Goal: Information Seeking & Learning: Learn about a topic

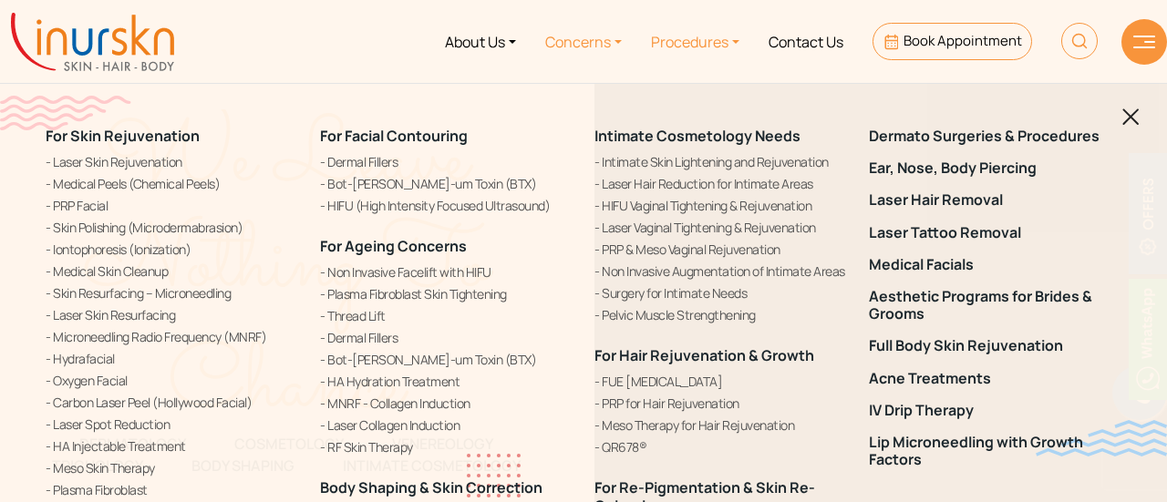
click at [572, 46] on link "Concerns" at bounding box center [584, 41] width 106 height 68
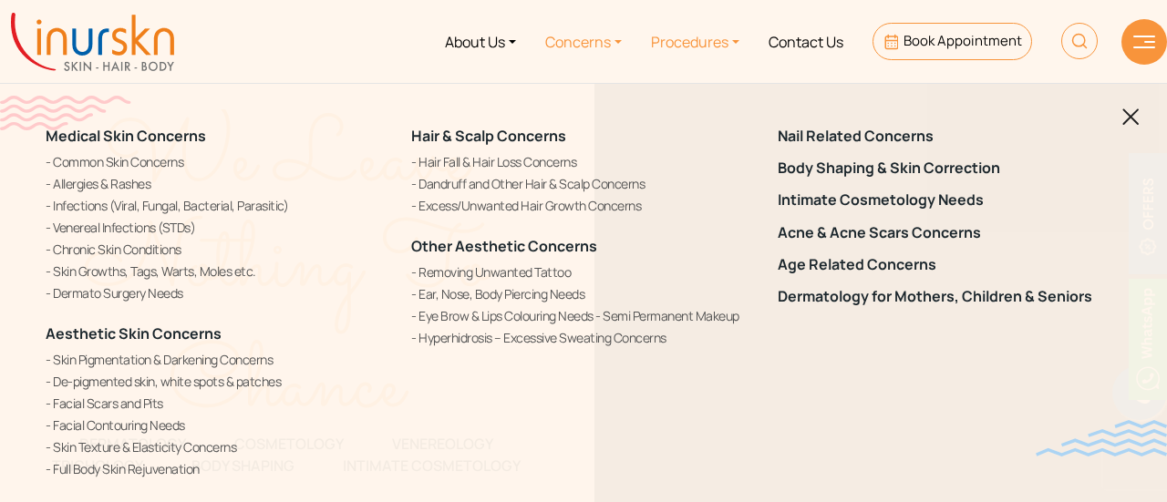
click at [663, 45] on link "Procedures" at bounding box center [695, 41] width 118 height 68
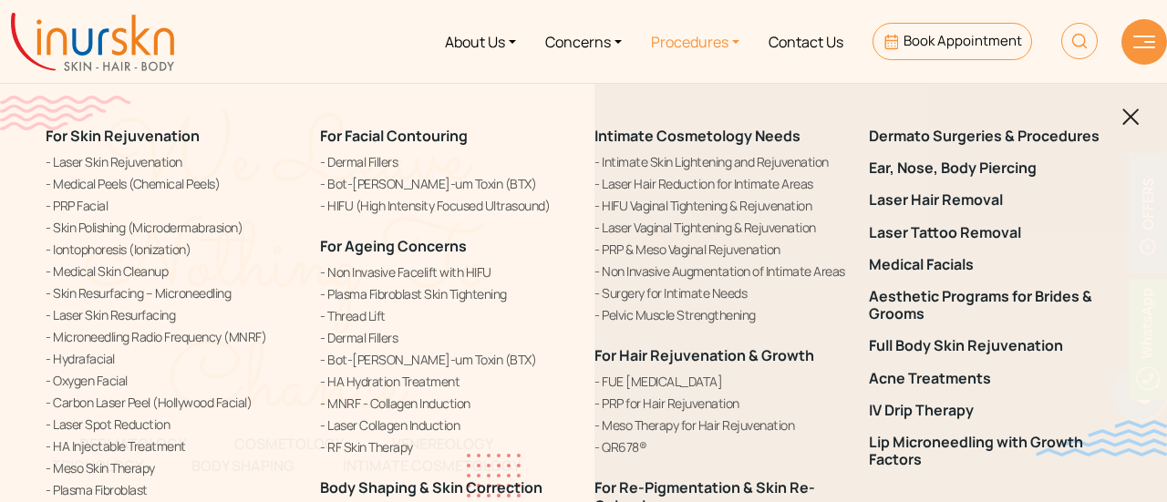
click at [1123, 116] on img at bounding box center [1130, 116] width 17 height 17
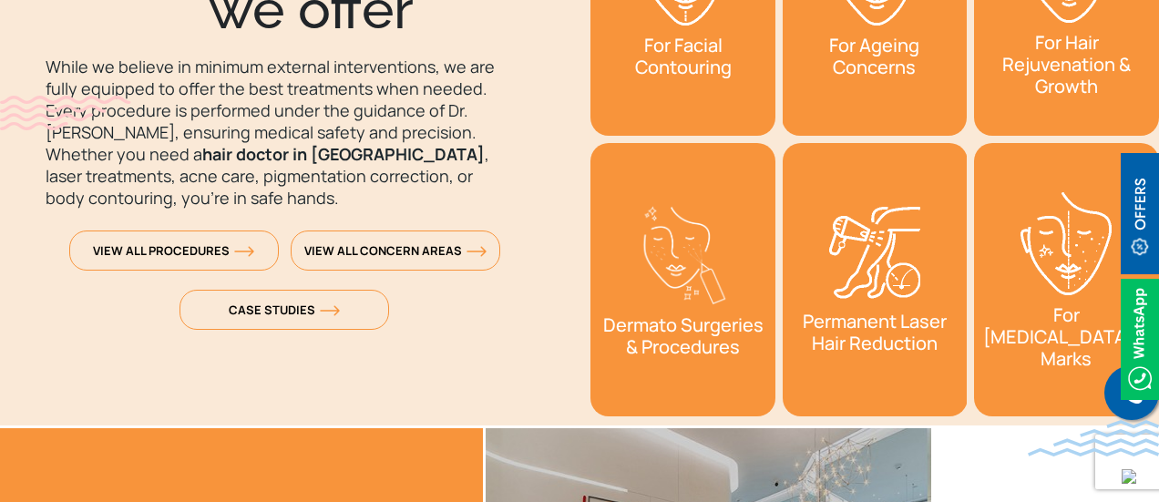
scroll to position [2860, 0]
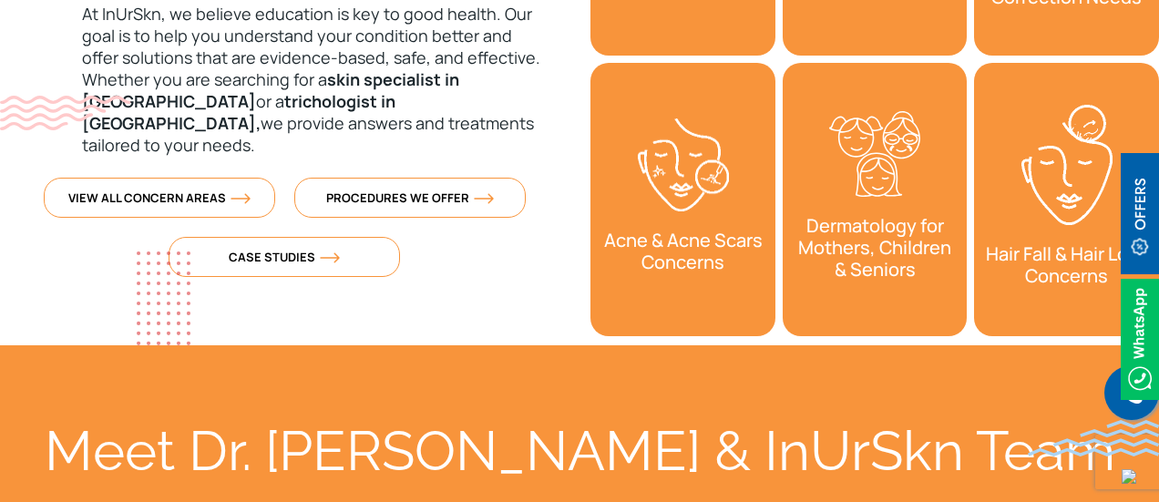
scroll to position [870, 0]
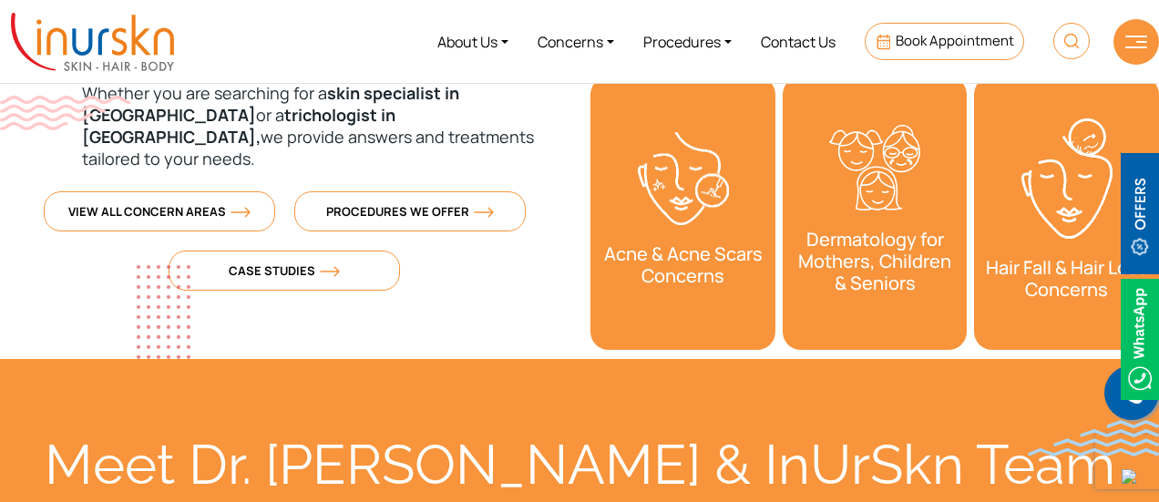
click at [877, 323] on link "Dermatology for Mothers, Children & Seniors" at bounding box center [875, 213] width 185 height 273
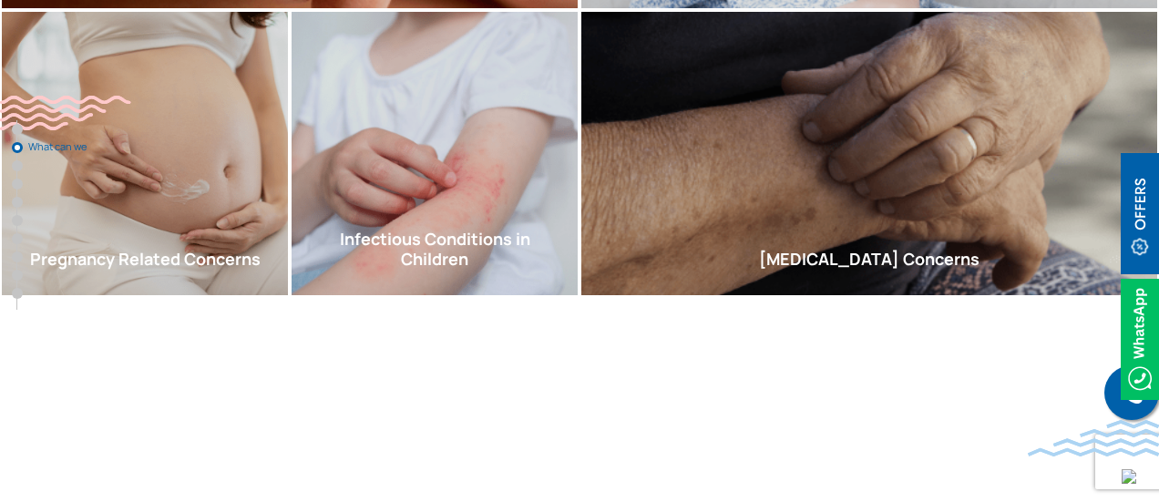
scroll to position [1108, 0]
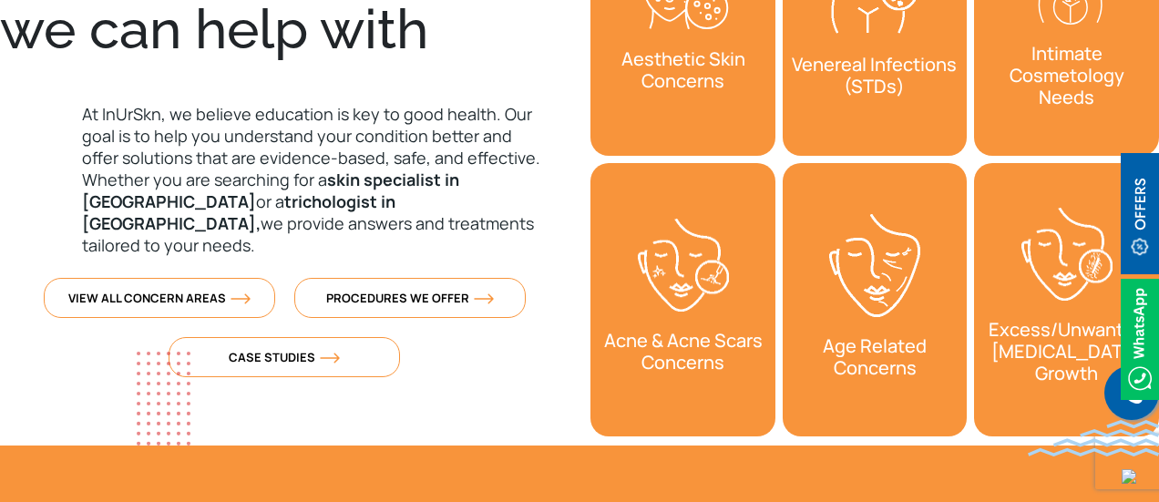
scroll to position [789, 0]
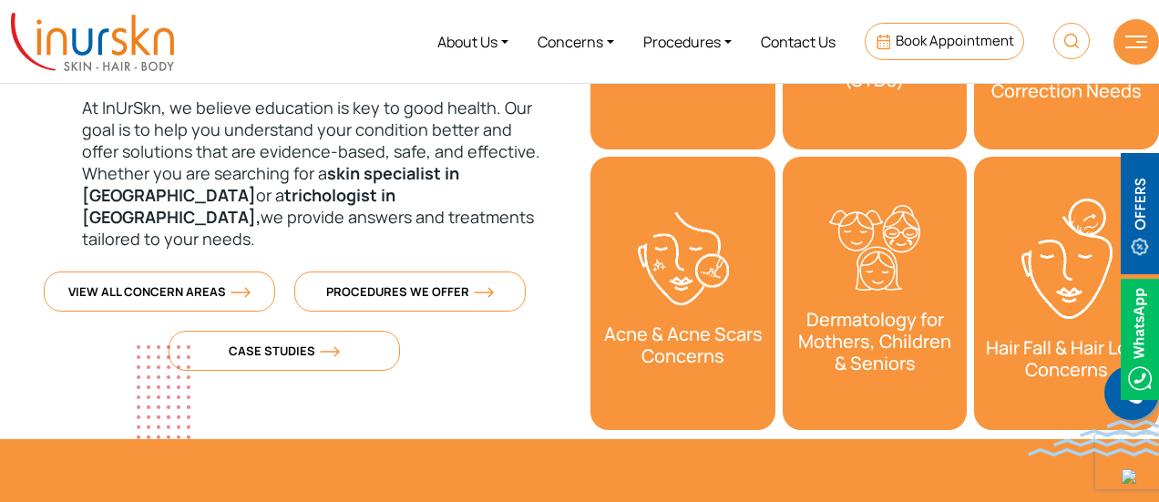
click at [677, 324] on h3 "Acne & Acne Scars Concerns" at bounding box center [683, 345] width 185 height 62
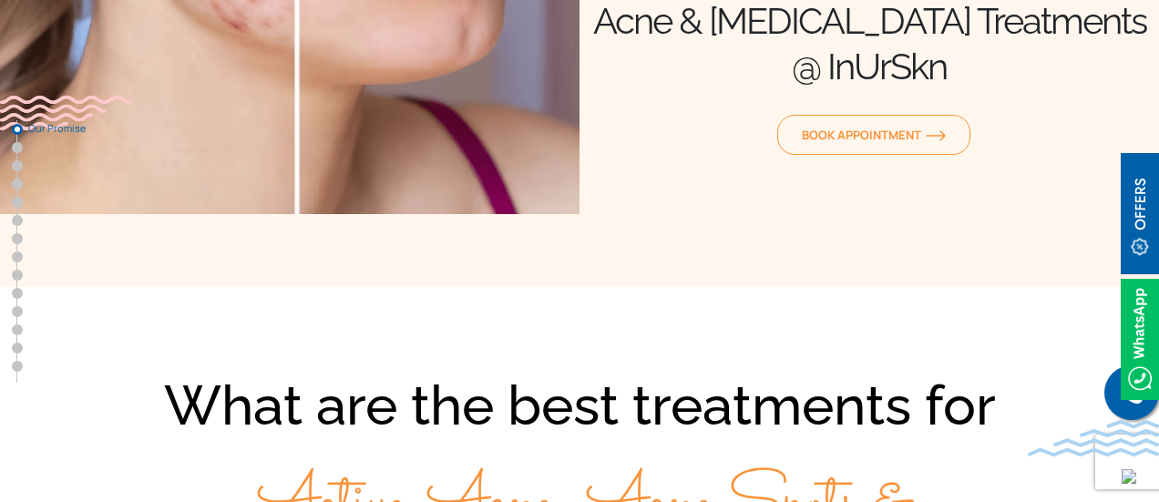
scroll to position [295, 0]
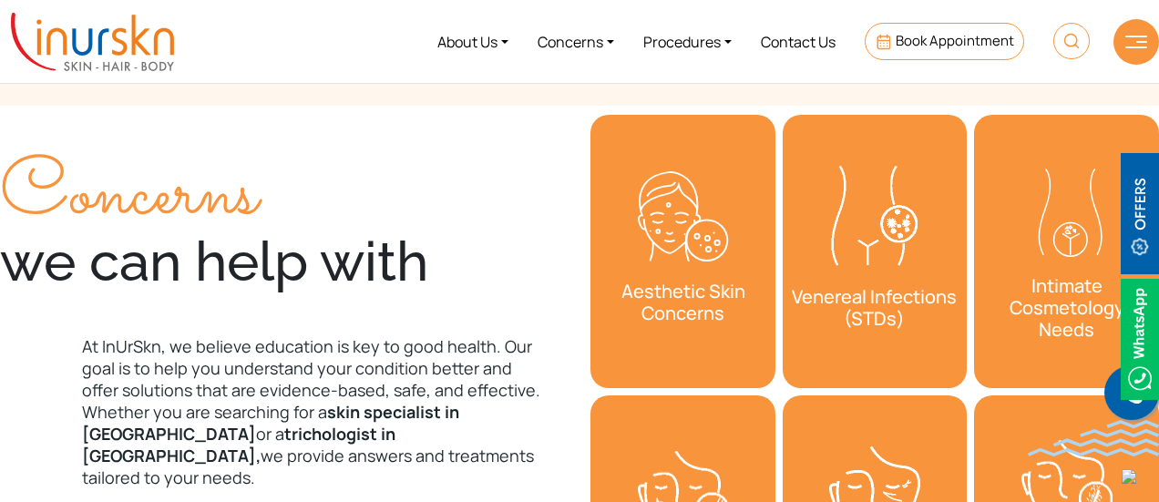
scroll to position [550, 0]
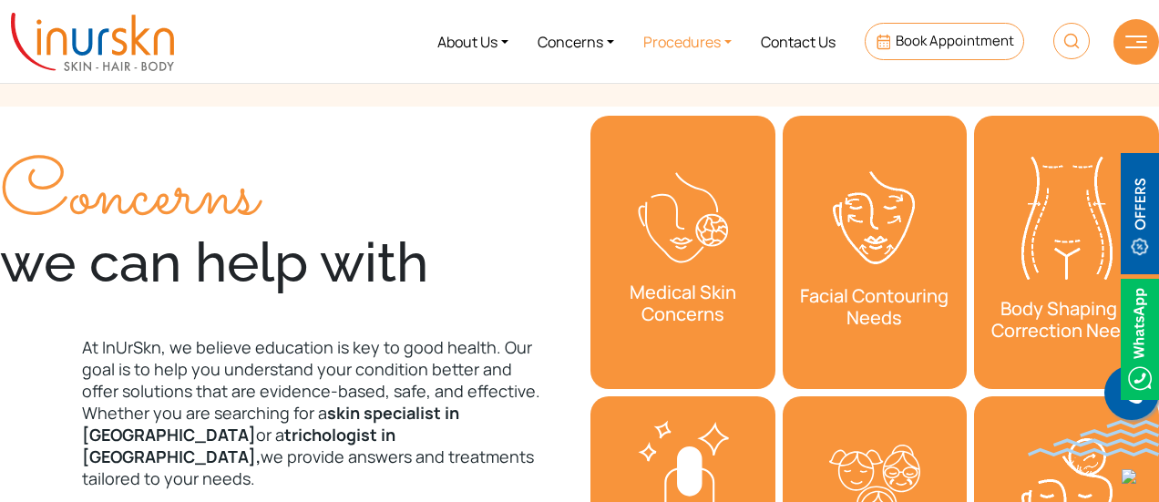
click at [706, 30] on link "Procedures" at bounding box center [688, 41] width 118 height 68
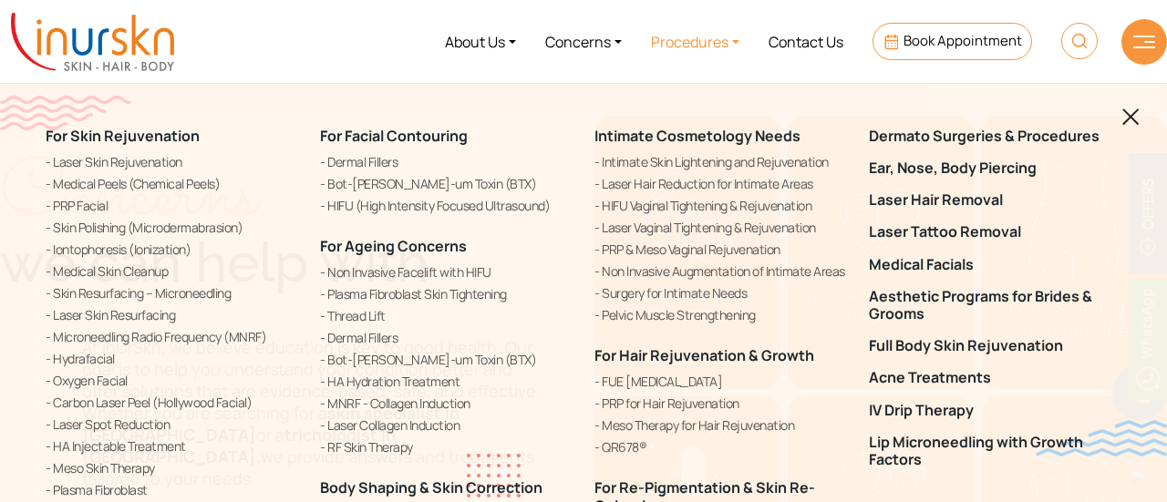
click at [706, 30] on link "Procedures" at bounding box center [695, 41] width 118 height 68
click at [1126, 120] on img at bounding box center [1130, 116] width 17 height 17
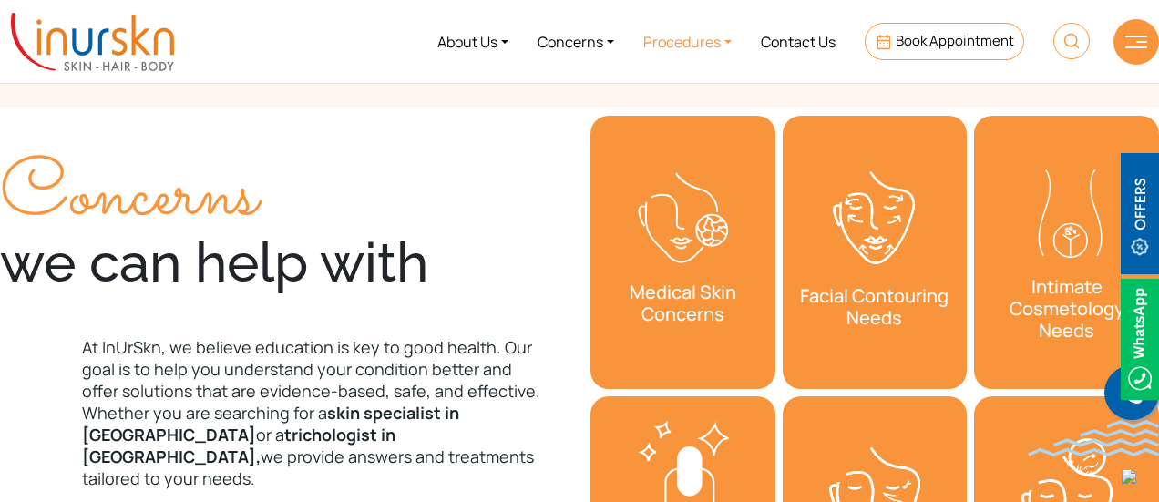
click at [727, 21] on link "Procedures" at bounding box center [688, 41] width 118 height 68
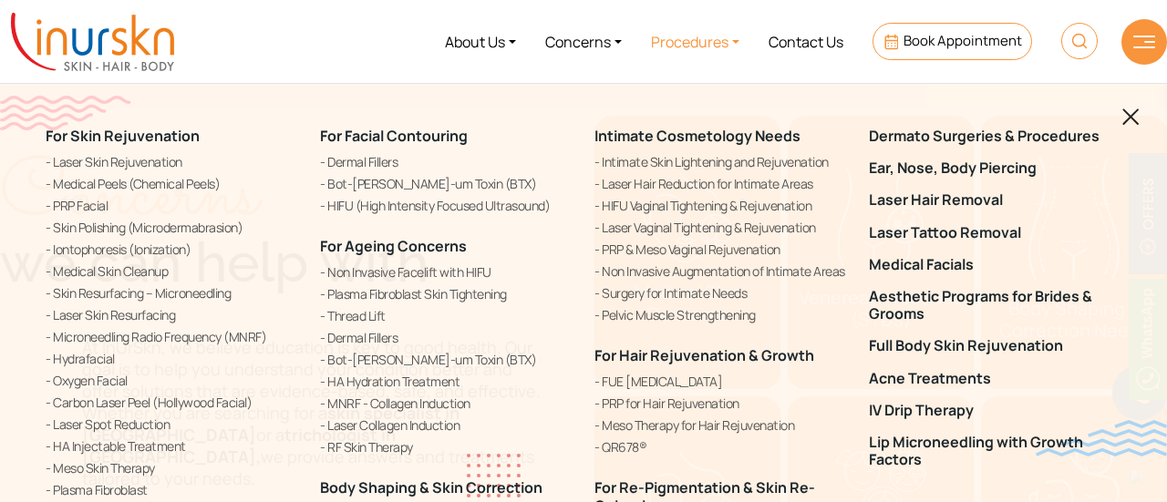
click at [1138, 113] on img at bounding box center [1130, 116] width 17 height 17
